Goal: Task Accomplishment & Management: Use online tool/utility

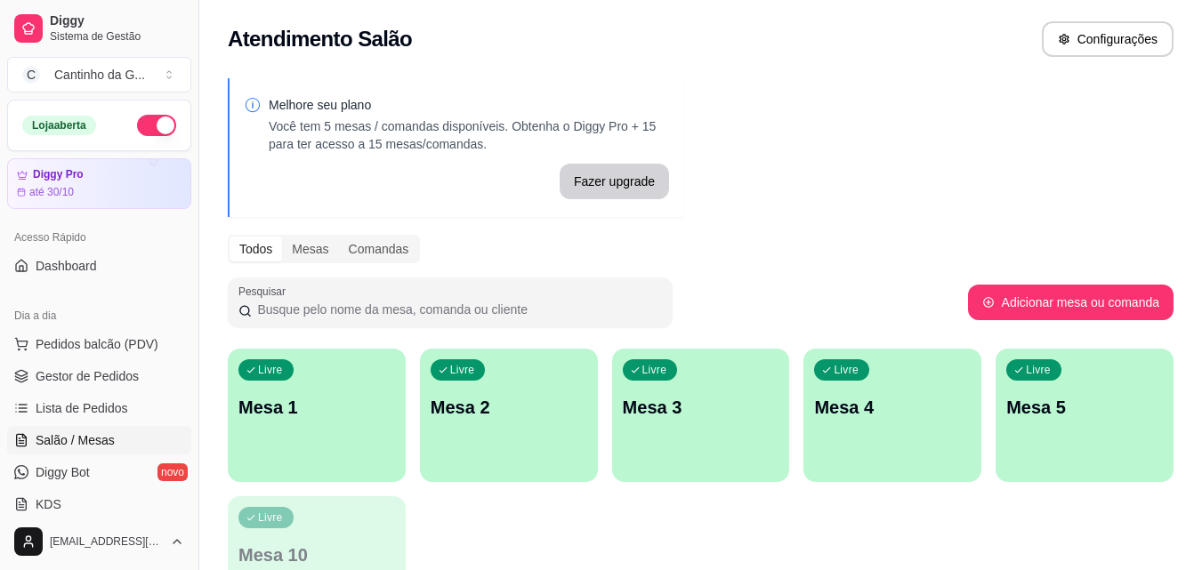
click at [286, 462] on div "button" at bounding box center [317, 471] width 178 height 21
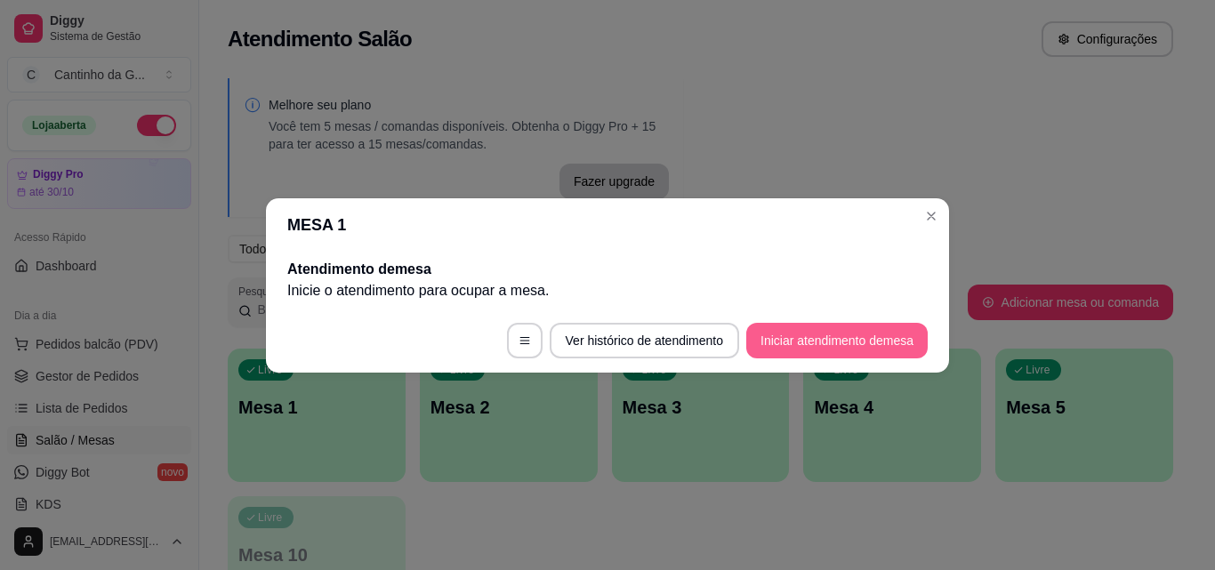
click at [868, 338] on button "Iniciar atendimento de mesa" at bounding box center [836, 341] width 181 height 36
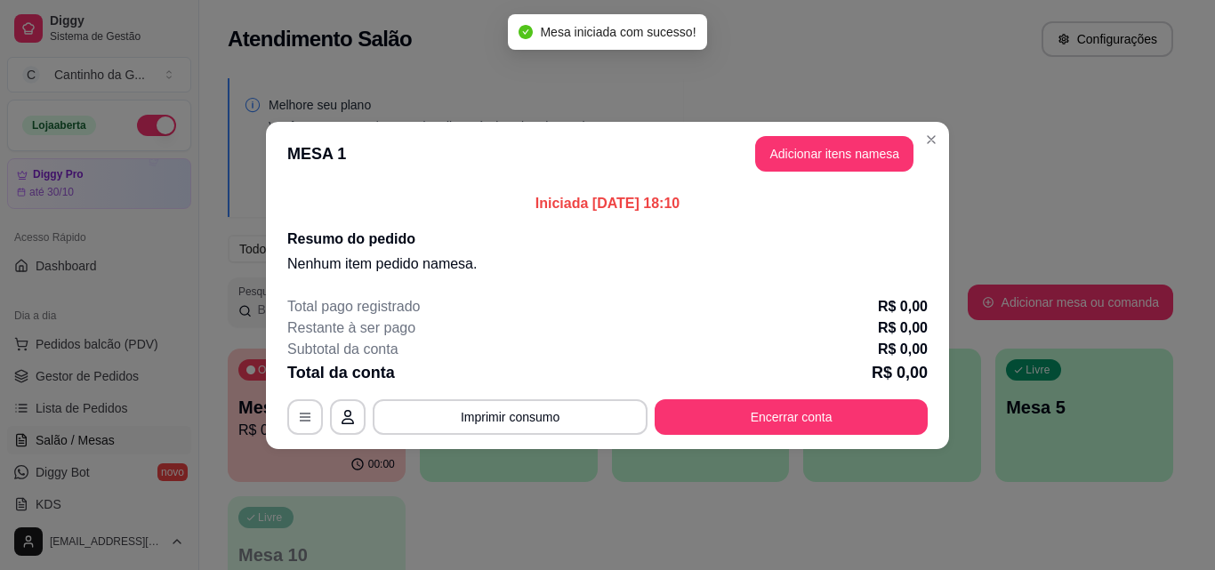
click at [864, 149] on button "Adicionar itens na mesa" at bounding box center [834, 154] width 158 height 36
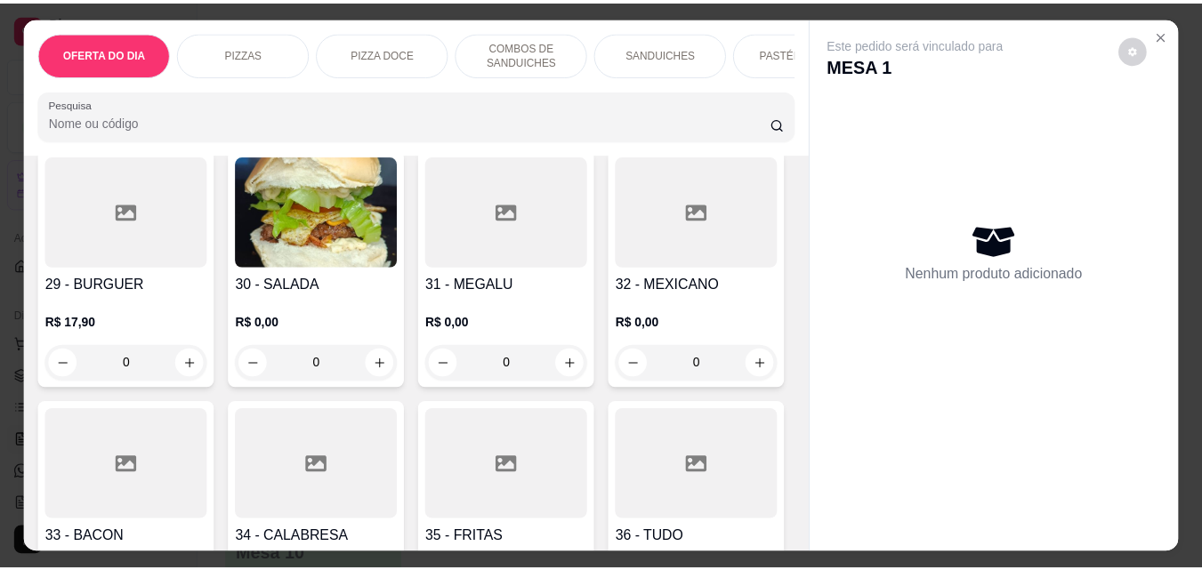
scroll to position [1423, 0]
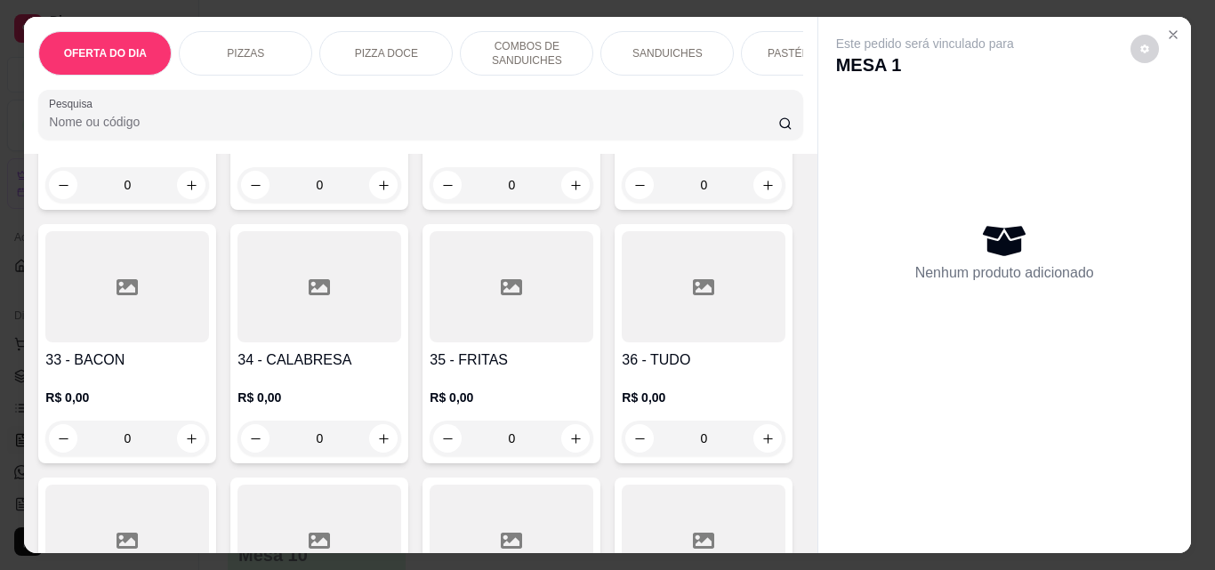
click at [401, 446] on div "0" at bounding box center [319, 439] width 164 height 36
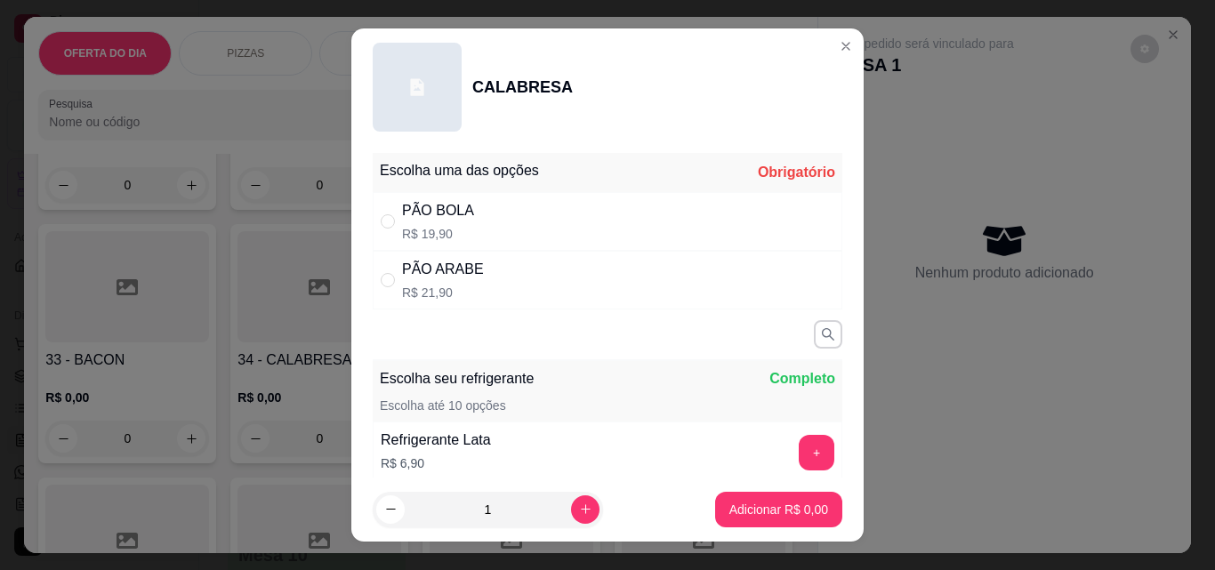
click at [481, 212] on div "PÃO BOLA R$ 19,90" at bounding box center [608, 221] width 470 height 59
radio input "true"
click at [754, 514] on p "Adicionar R$ 19,90" at bounding box center [775, 510] width 106 height 18
type input "1"
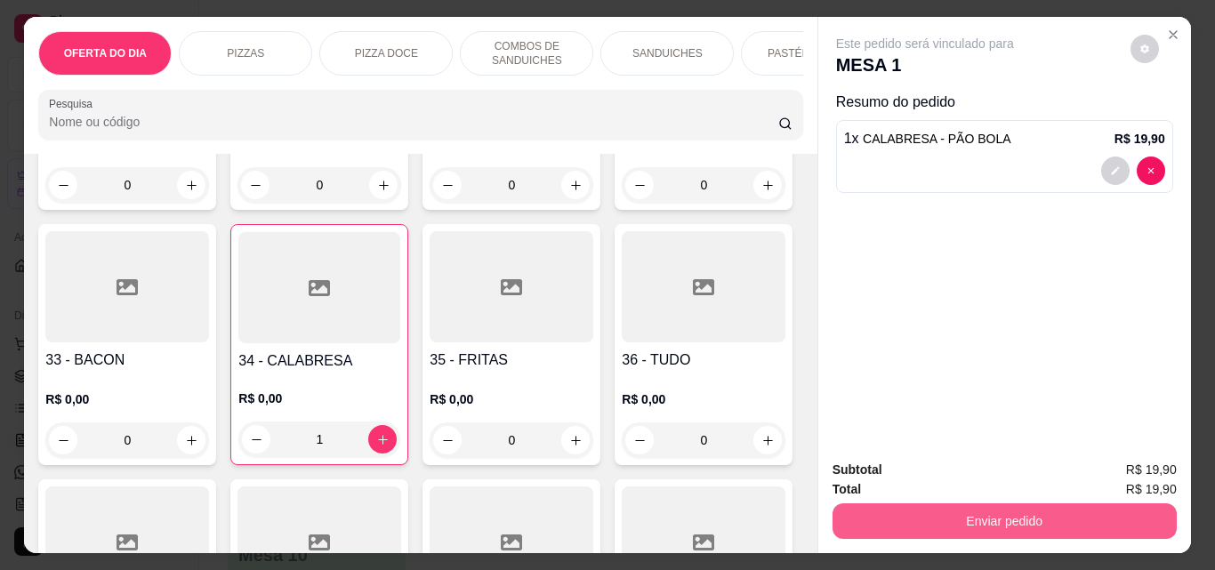
click at [1001, 510] on button "Enviar pedido" at bounding box center [1004, 521] width 344 height 36
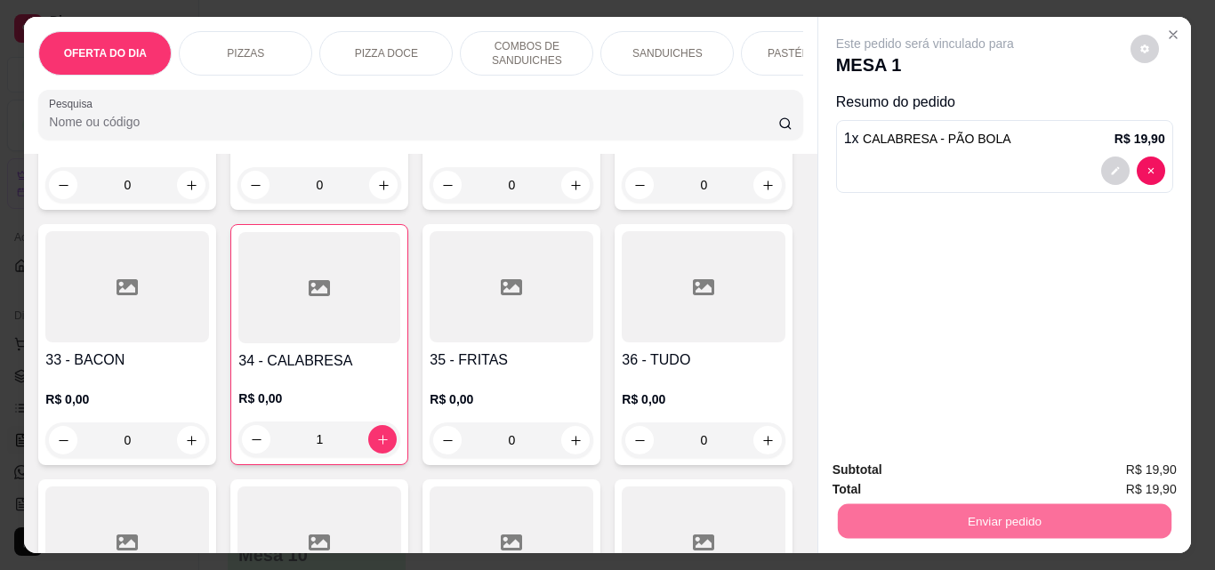
click at [1125, 462] on button "Enviar pedido" at bounding box center [1130, 470] width 98 height 33
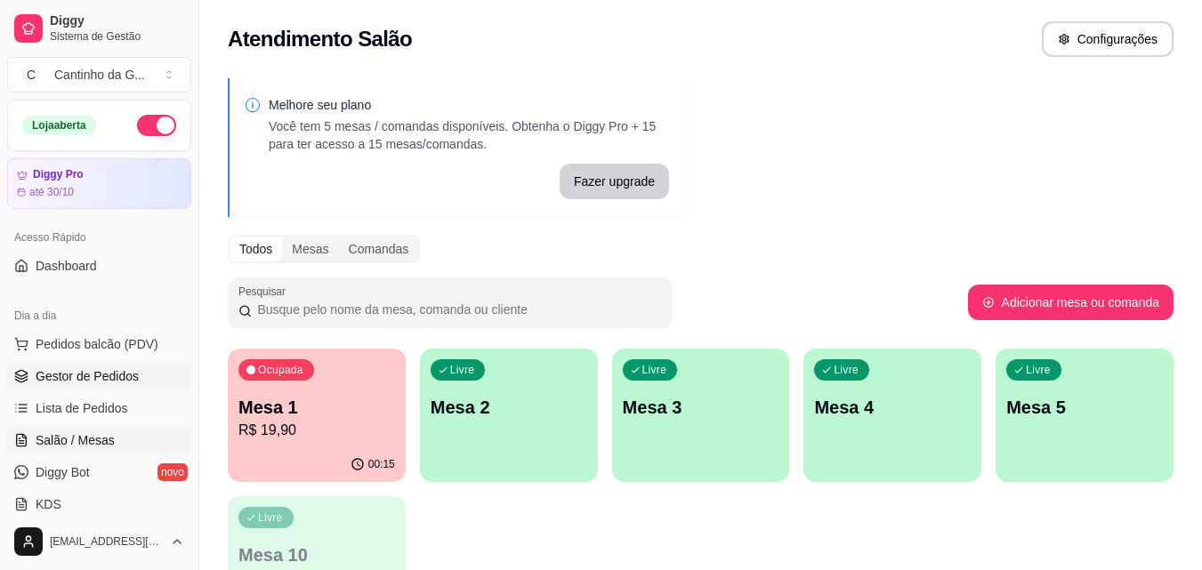
click at [140, 383] on link "Gestor de Pedidos" at bounding box center [99, 376] width 184 height 28
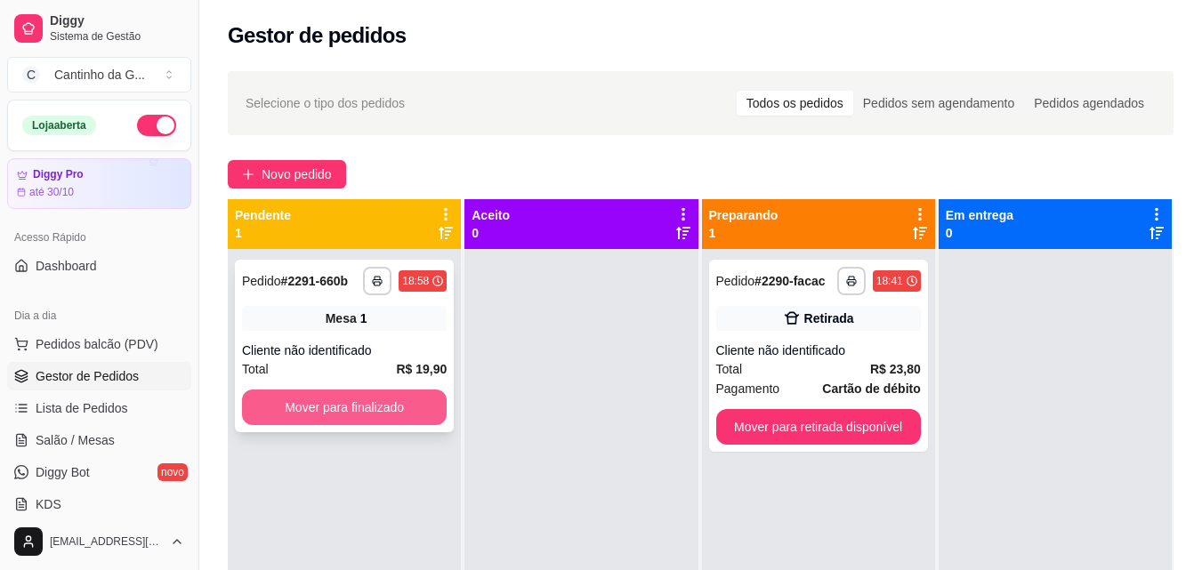
click at [364, 413] on button "Mover para finalizado" at bounding box center [344, 408] width 205 height 36
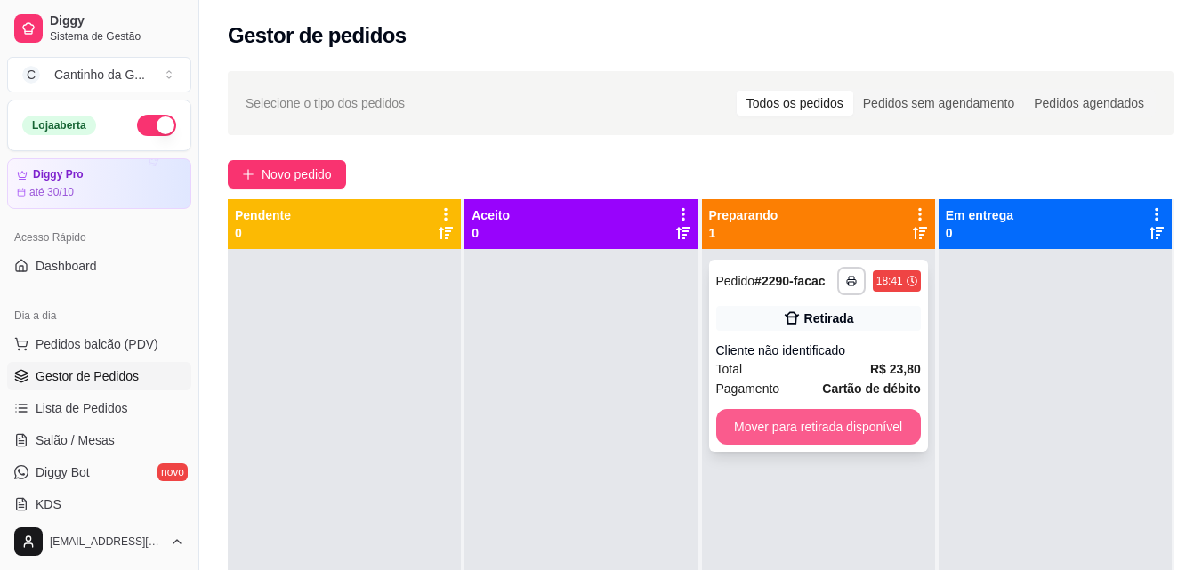
click at [834, 428] on button "Mover para retirada disponível" at bounding box center [818, 427] width 205 height 36
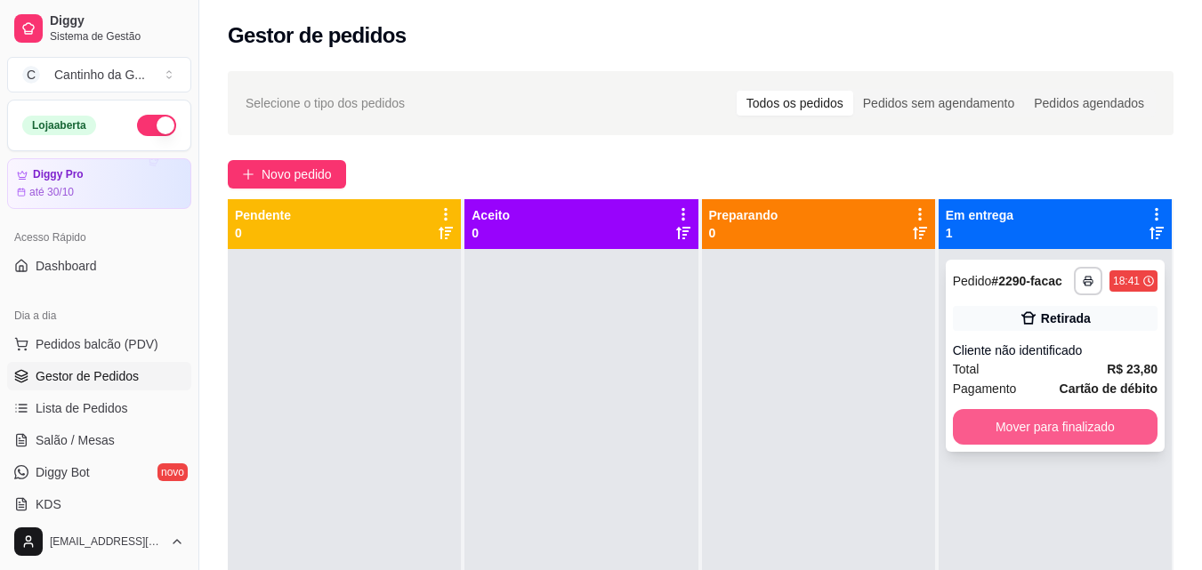
click at [1061, 428] on button "Mover para finalizado" at bounding box center [1054, 427] width 205 height 36
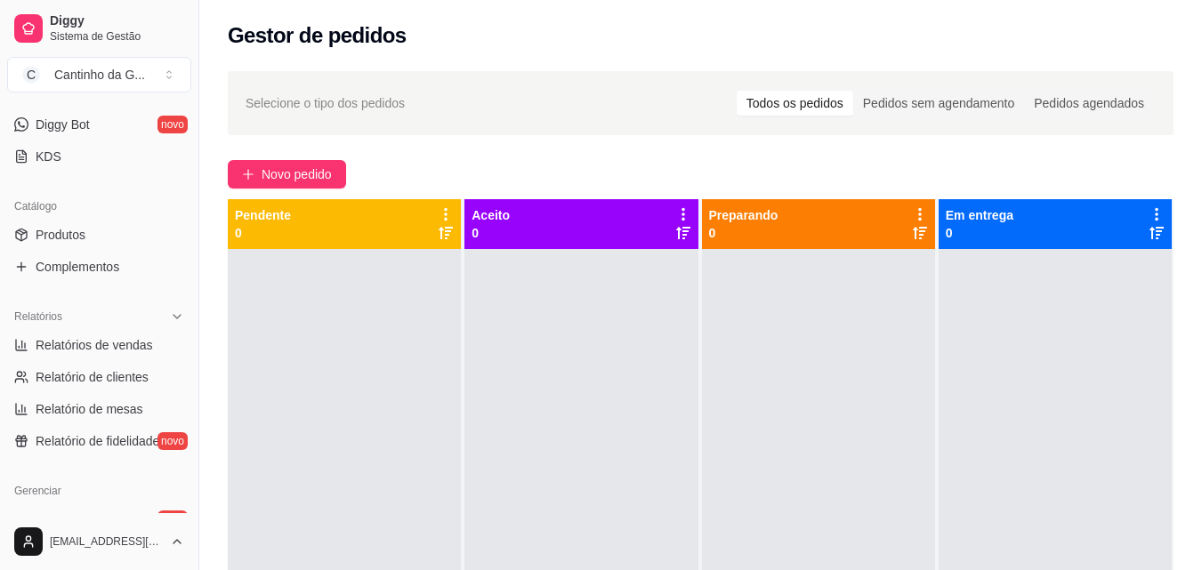
scroll to position [356, 0]
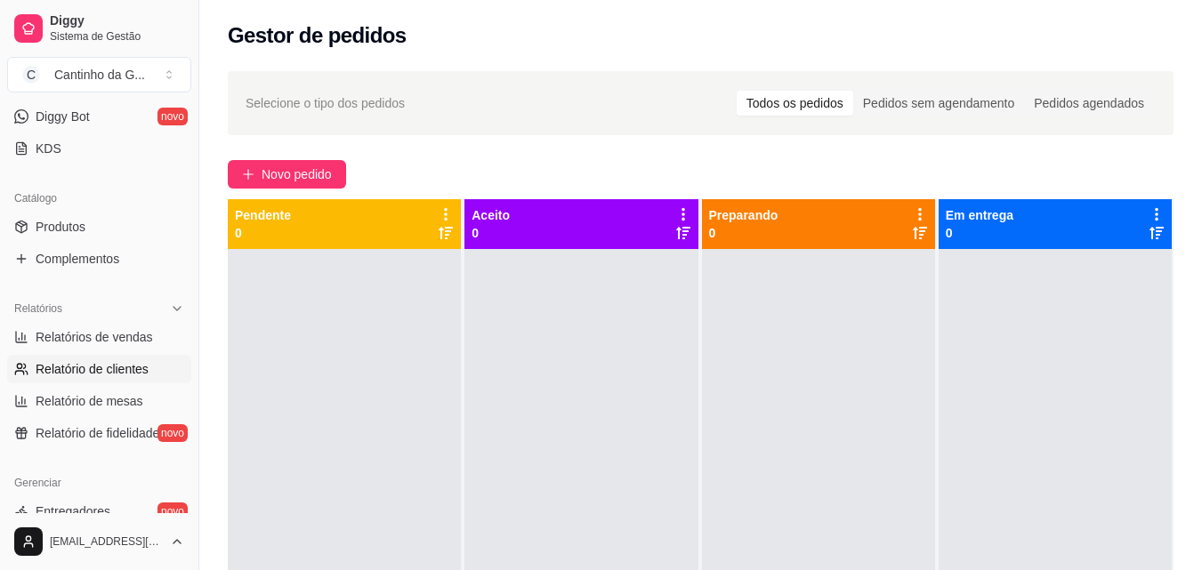
click at [107, 363] on span "Relatório de clientes" at bounding box center [92, 369] width 113 height 18
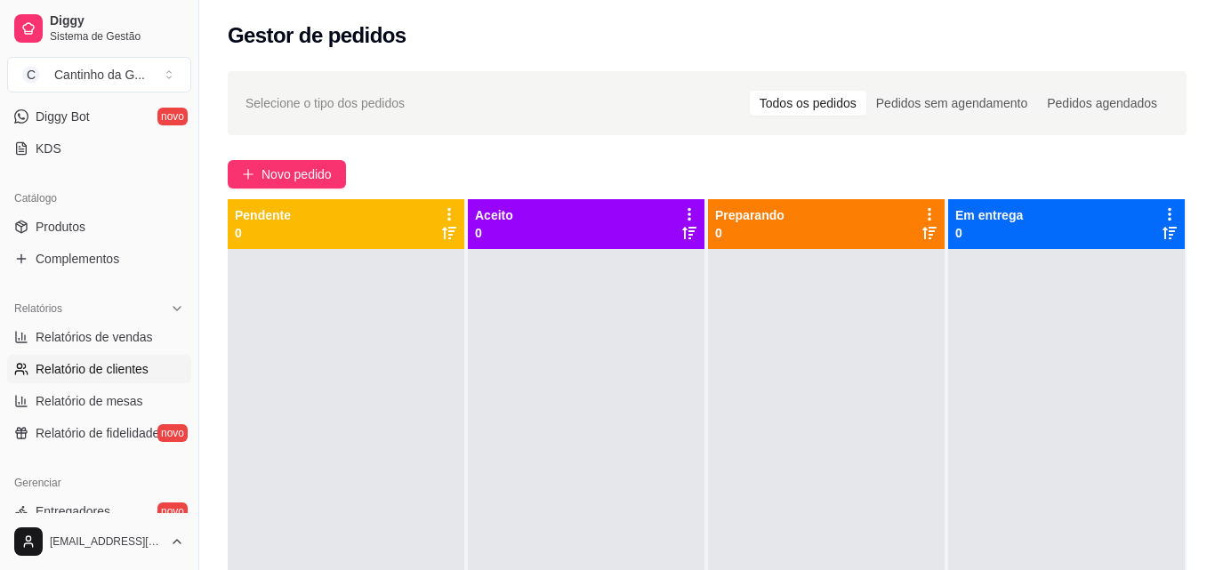
select select "30"
select select "HIGHEST_TOTAL_SPENT_WITH_ORDERS"
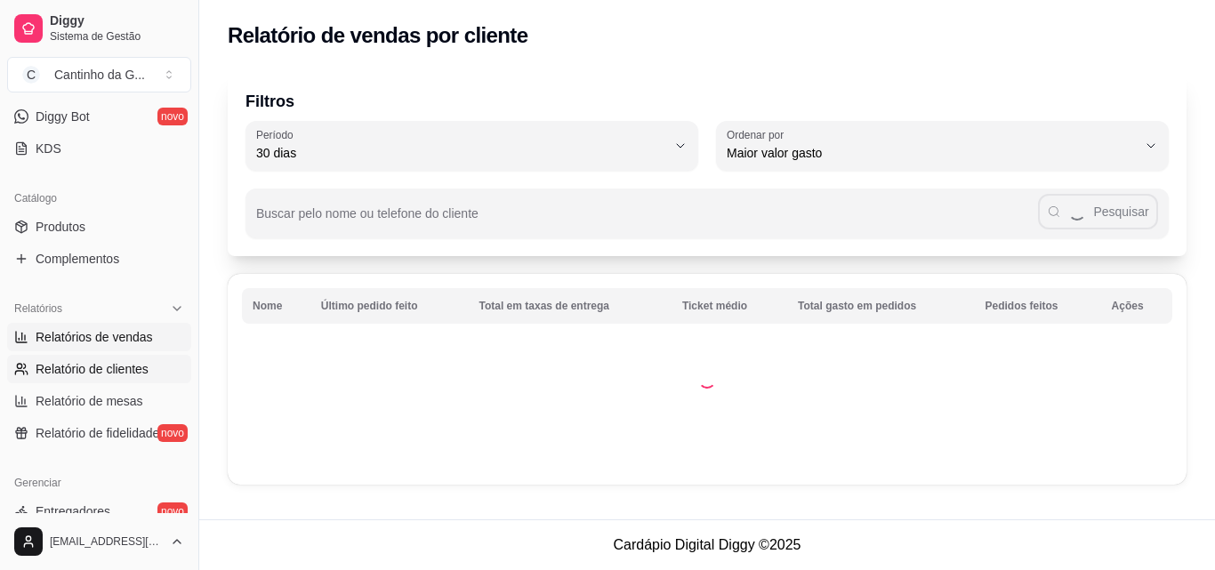
click at [113, 346] on link "Relatórios de vendas" at bounding box center [99, 337] width 184 height 28
select select "ALL"
select select "0"
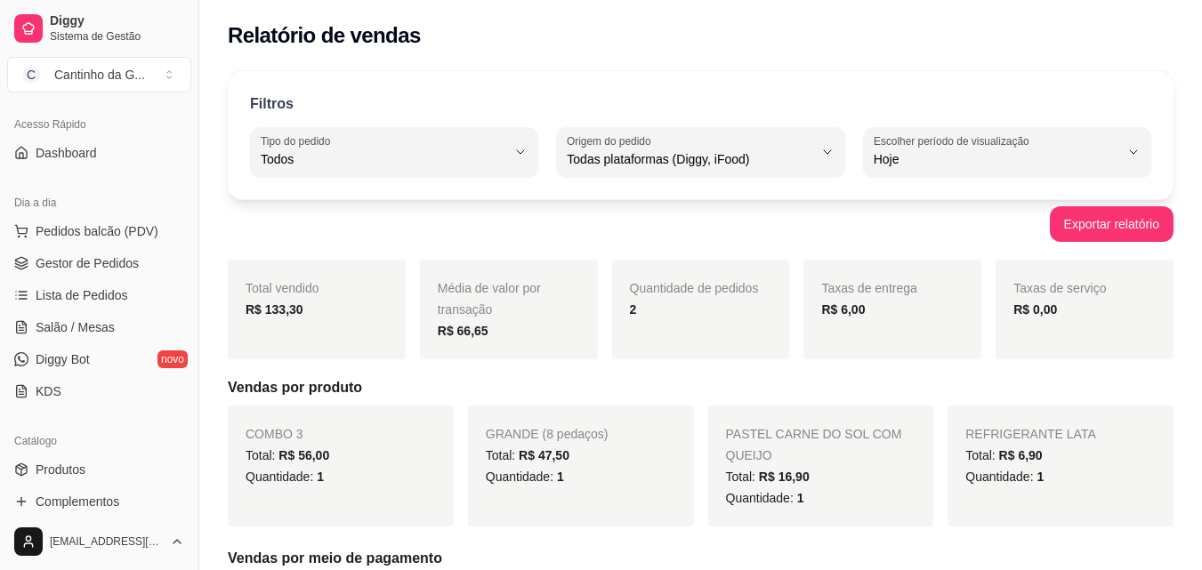
scroll to position [89, 0]
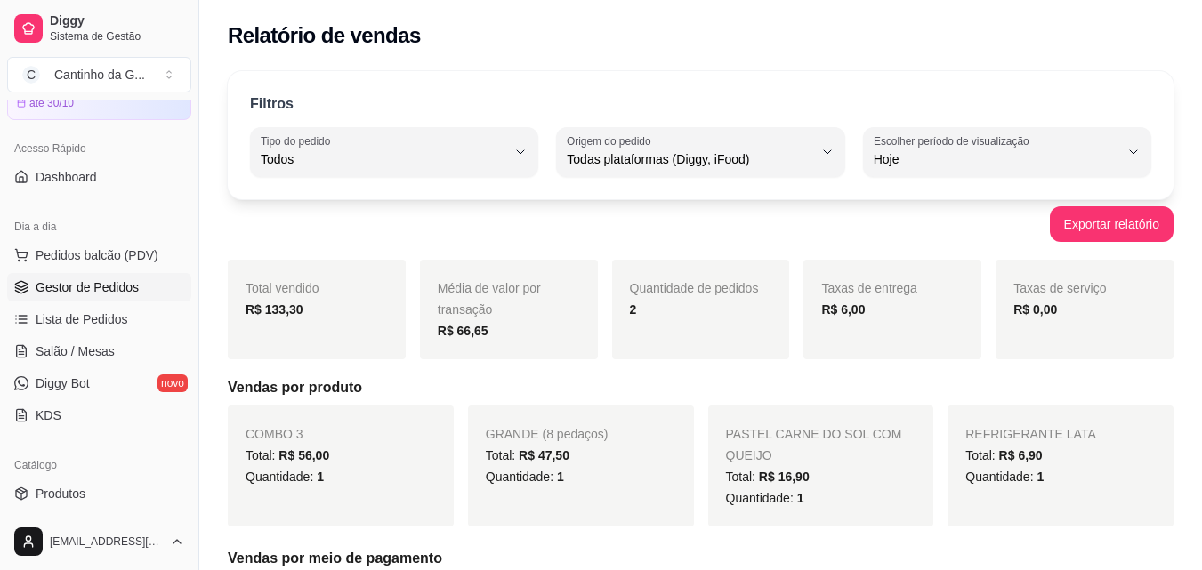
click at [118, 290] on span "Gestor de Pedidos" at bounding box center [87, 287] width 103 height 18
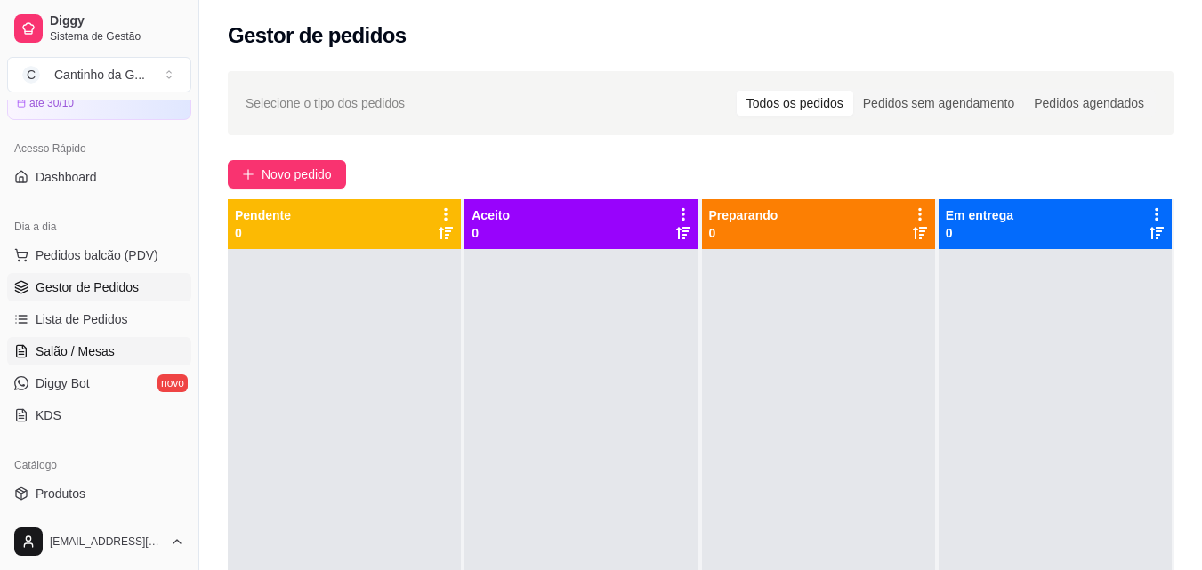
click at [68, 354] on span "Salão / Mesas" at bounding box center [75, 351] width 79 height 18
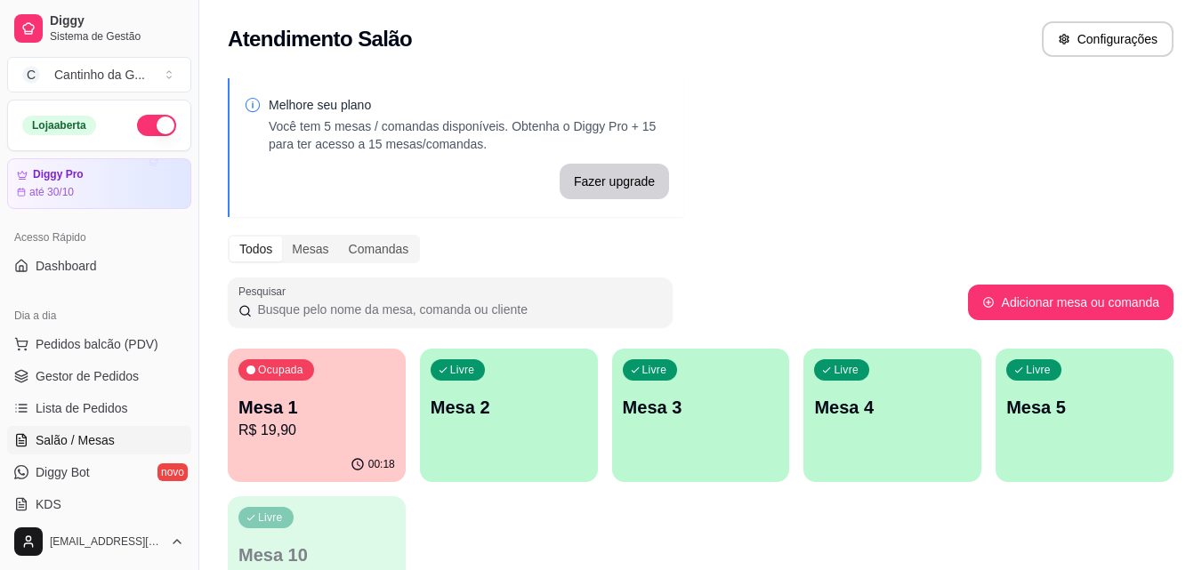
click at [327, 400] on p "Mesa 1" at bounding box center [316, 407] width 157 height 25
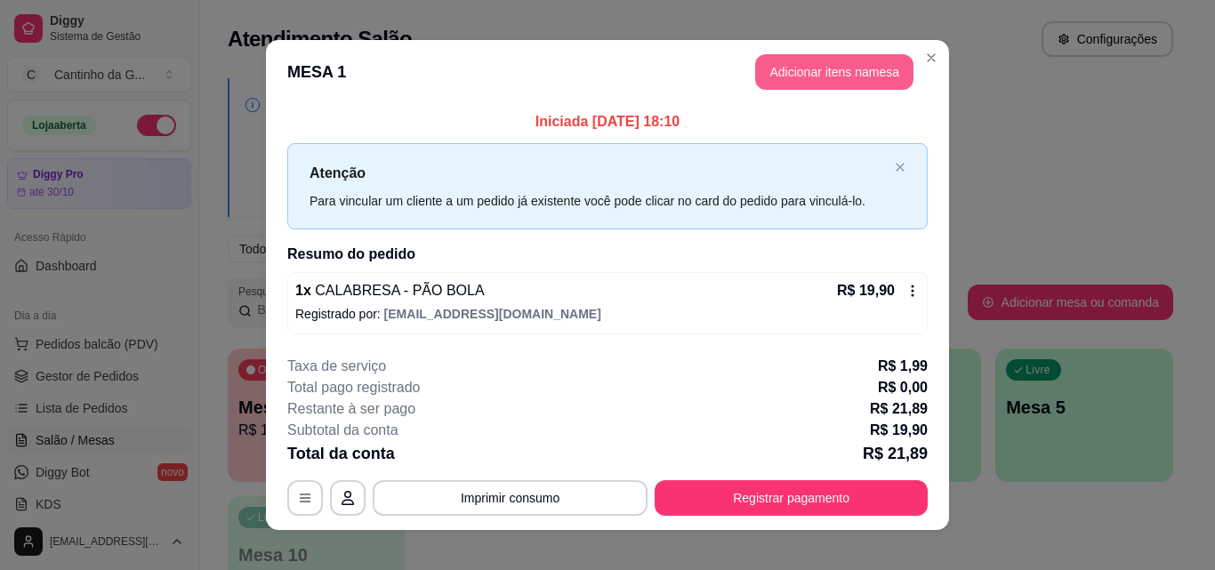
click at [854, 74] on button "Adicionar itens na mesa" at bounding box center [834, 72] width 158 height 36
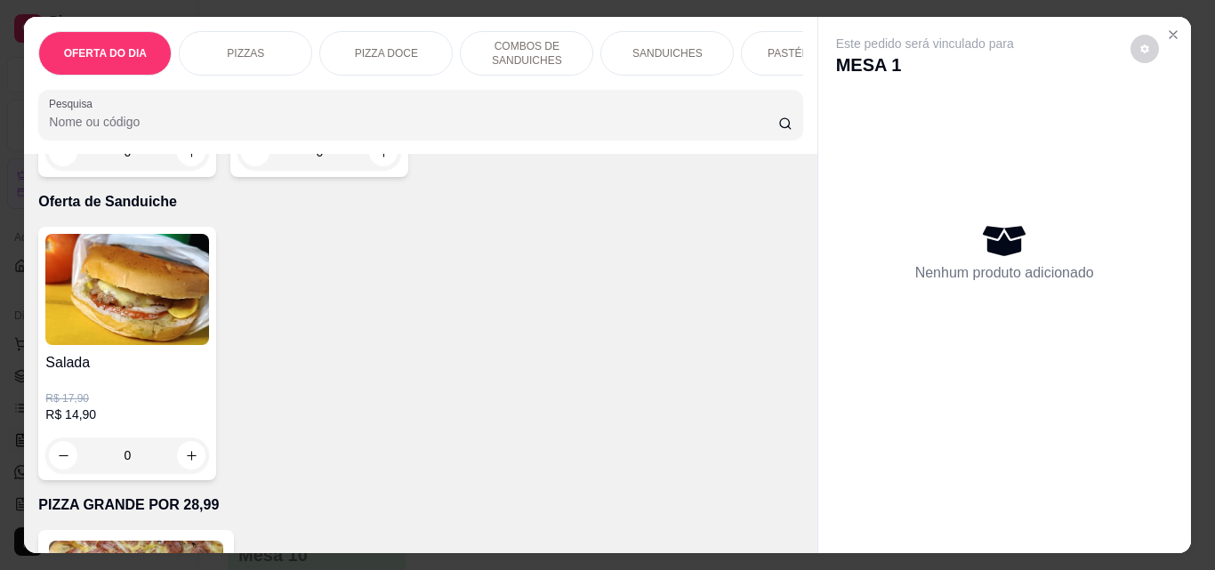
type input "1"
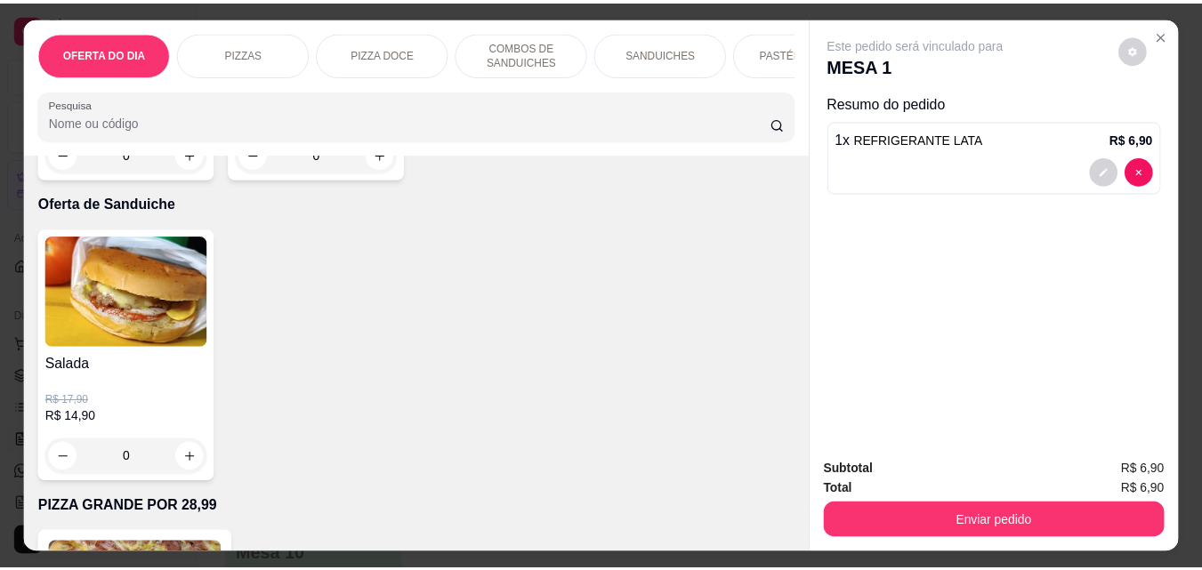
scroll to position [4537, 0]
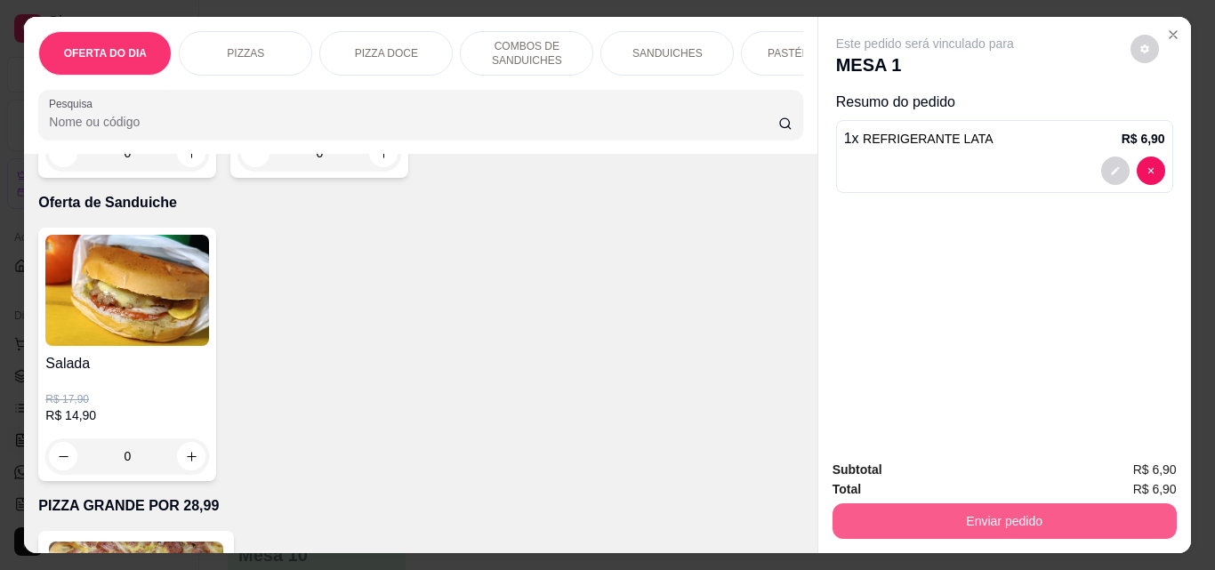
click at [1120, 526] on button "Enviar pedido" at bounding box center [1004, 521] width 344 height 36
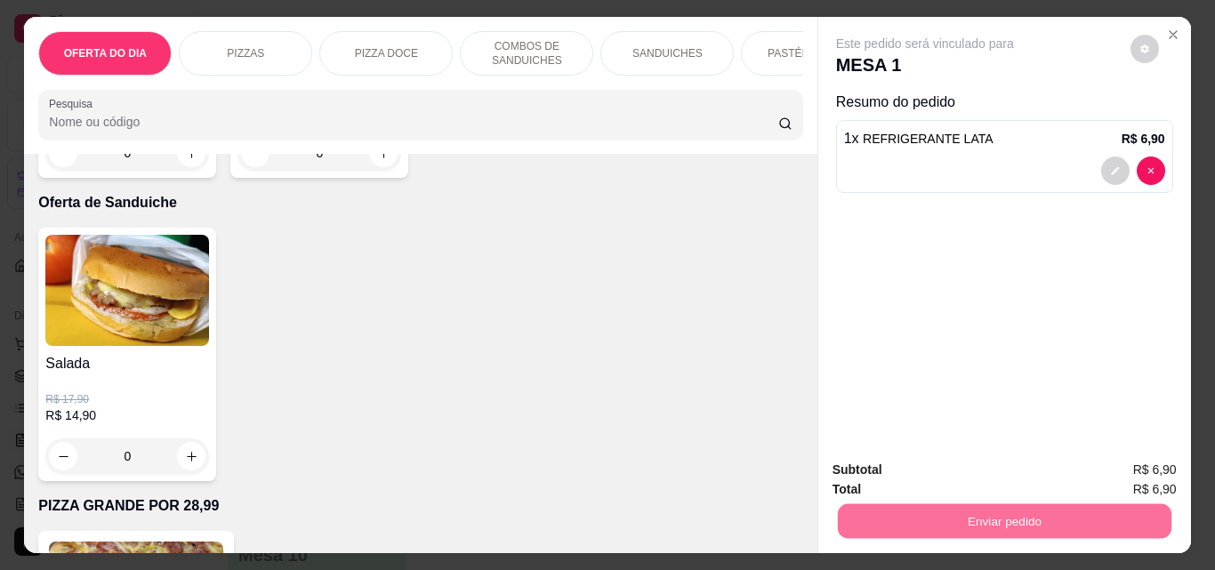
click at [1128, 472] on button "Enviar pedido" at bounding box center [1130, 471] width 100 height 34
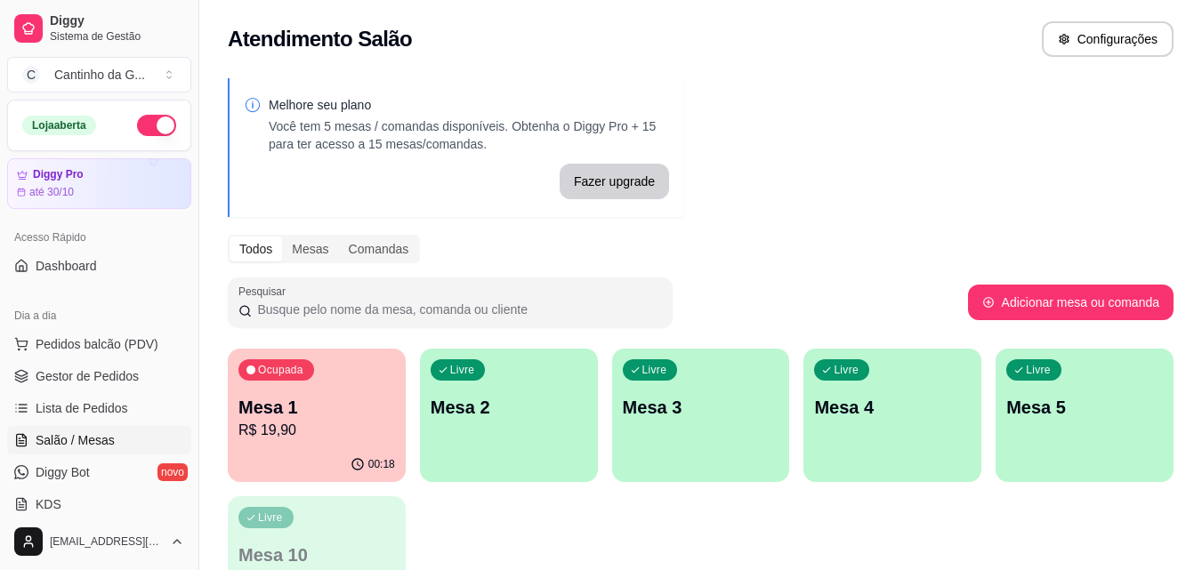
click at [317, 418] on p "Mesa 1" at bounding box center [316, 407] width 157 height 25
click at [845, 191] on div "Melhore seu plano Você tem 5 mesas / comandas disponíveis. Obtenha o Diggy Pro …" at bounding box center [700, 359] width 1002 height 583
click at [888, 246] on div "Todos Mesas Comandas" at bounding box center [700, 249] width 945 height 28
